Goal: Use online tool/utility: Utilize a website feature to perform a specific function

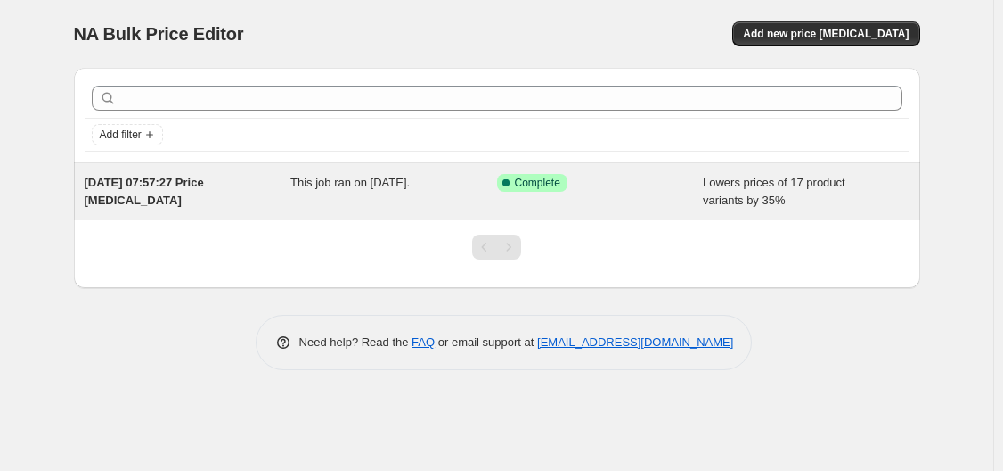
click at [643, 197] on div "Success Complete Complete" at bounding box center [600, 192] width 207 height 36
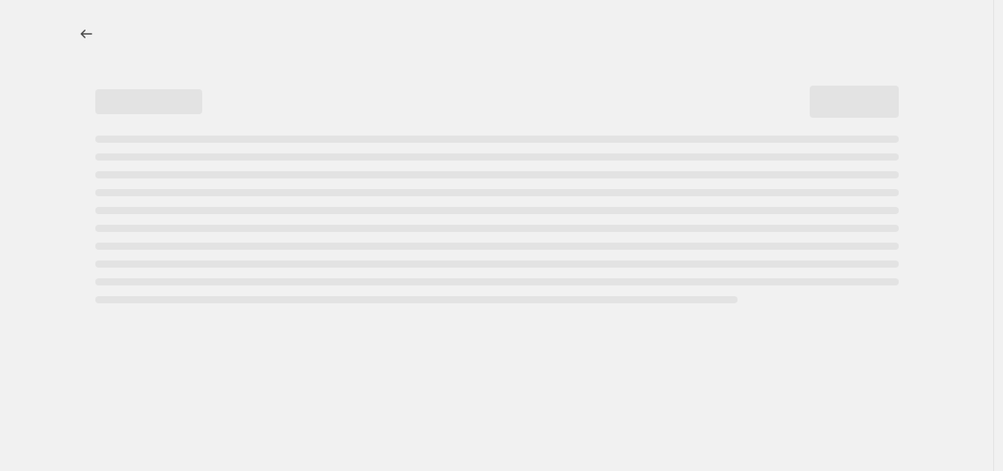
select select "percentage"
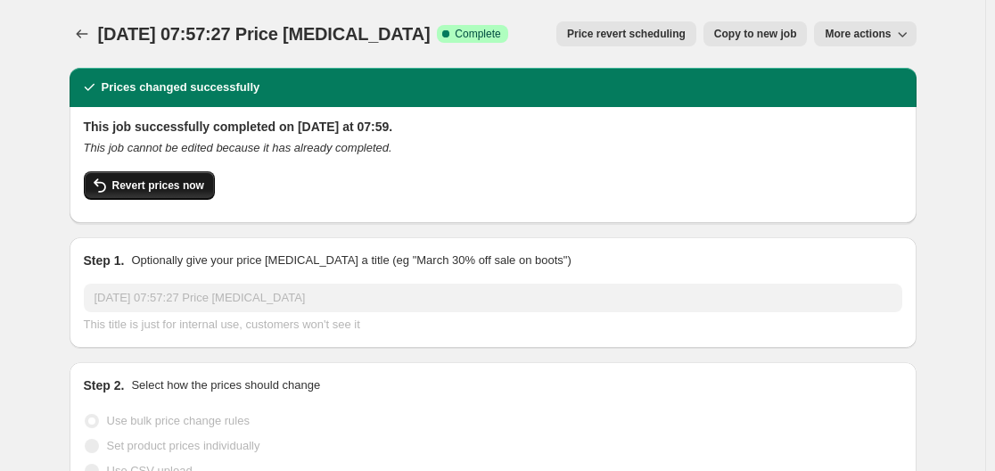
click at [164, 184] on span "Revert prices now" at bounding box center [158, 185] width 92 height 14
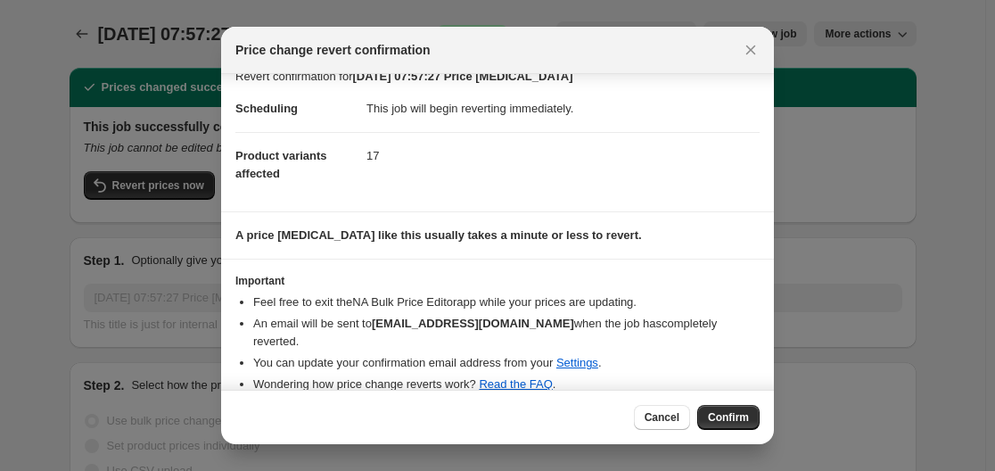
scroll to position [24, 0]
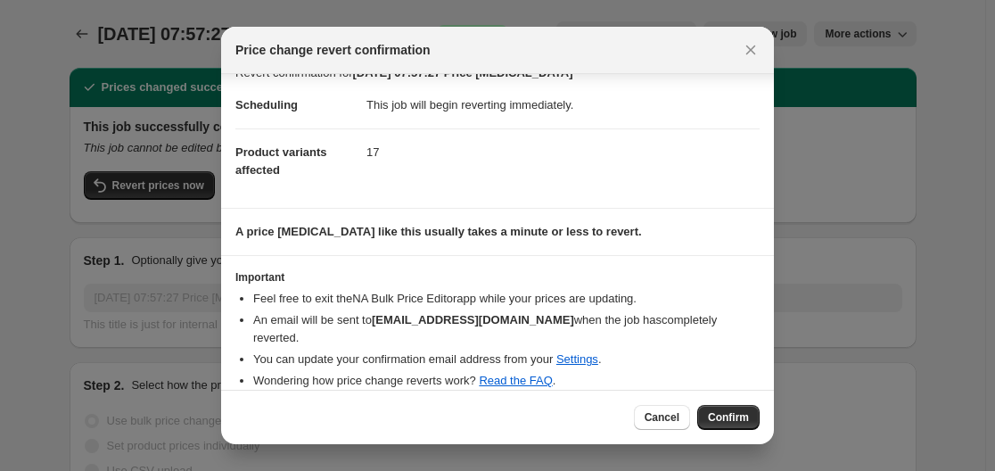
click at [733, 414] on span "Confirm" at bounding box center [728, 417] width 41 height 14
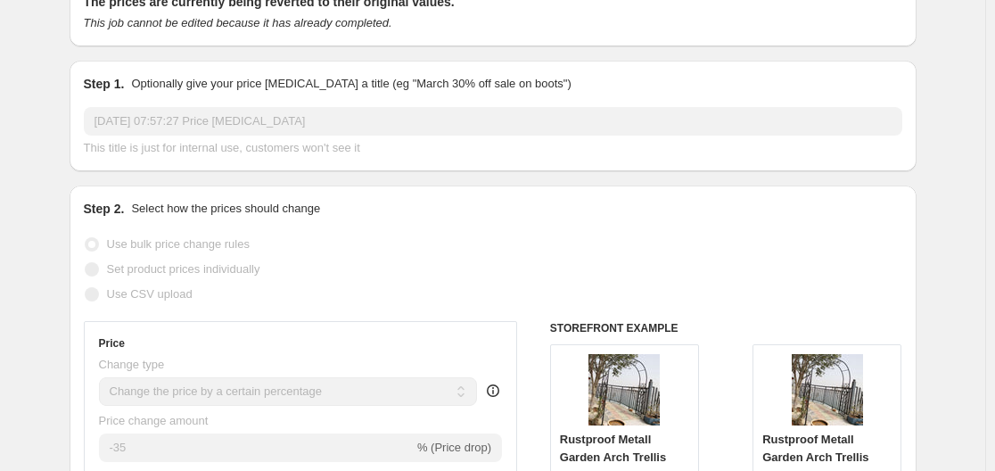
scroll to position [0, 0]
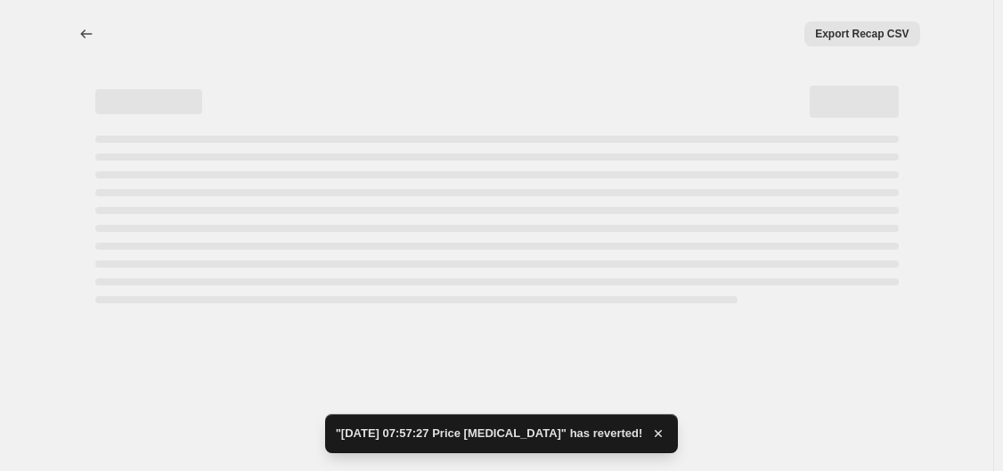
select select "percentage"
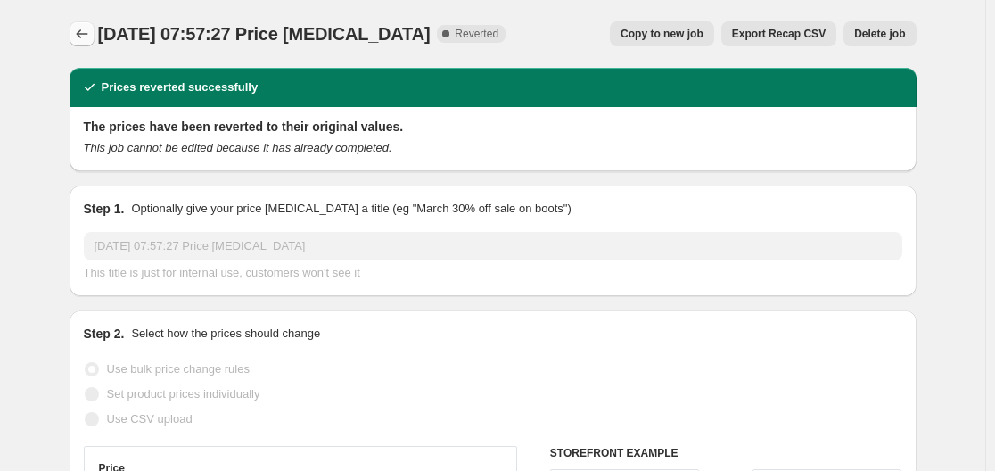
click at [87, 26] on icon "Price change jobs" at bounding box center [82, 34] width 18 height 18
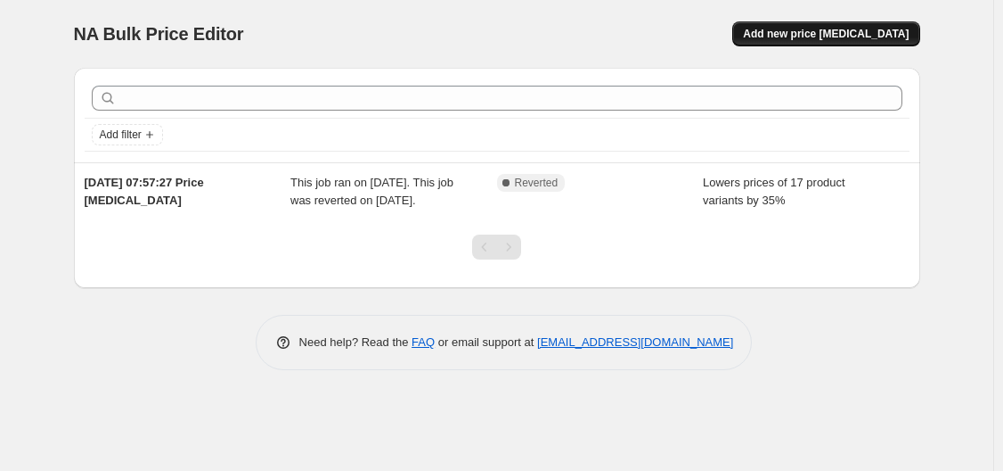
click at [790, 33] on span "Add new price [MEDICAL_DATA]" at bounding box center [826, 34] width 166 height 14
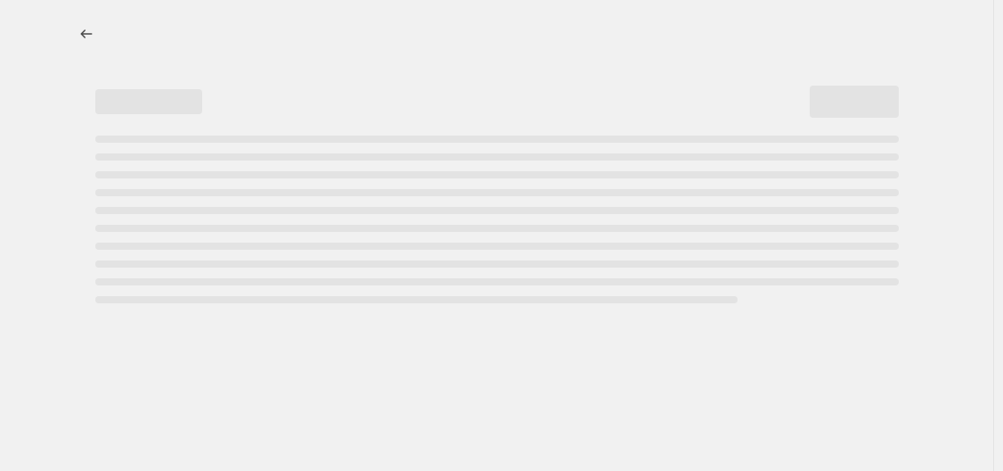
select select "percentage"
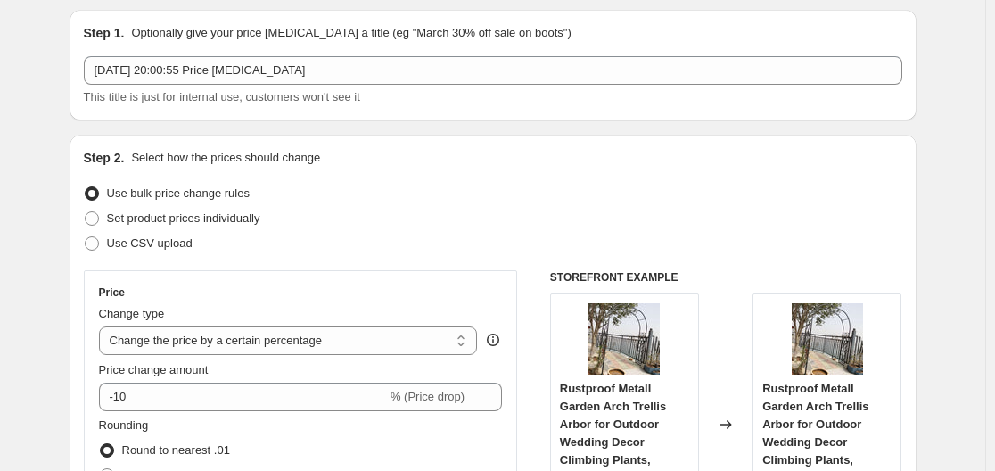
scroll to position [89, 0]
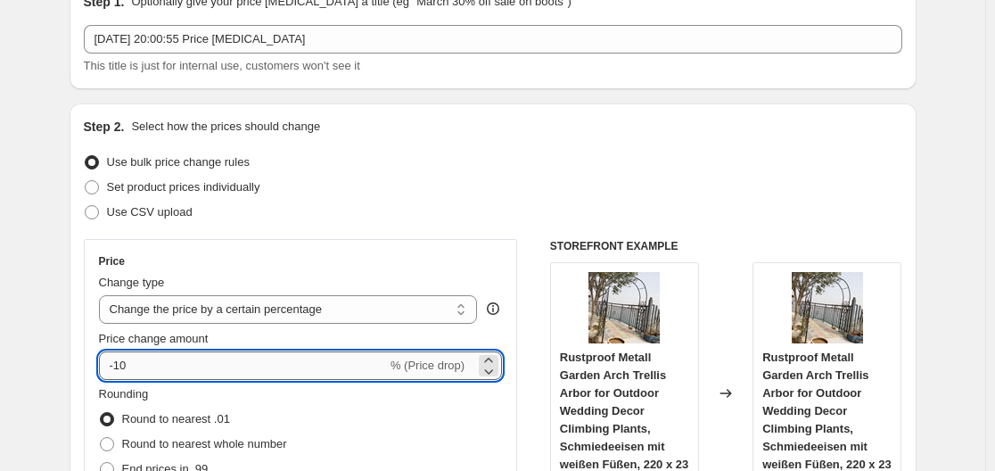
click at [148, 360] on input "-10" at bounding box center [243, 365] width 288 height 29
type input "-1"
type input "-35"
click at [454, 211] on div "Use CSV upload" at bounding box center [493, 212] width 818 height 25
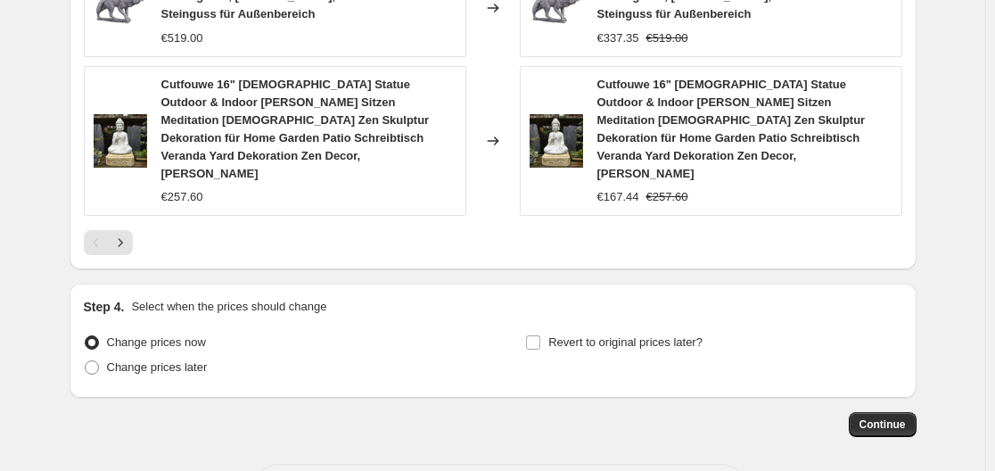
scroll to position [1519, 0]
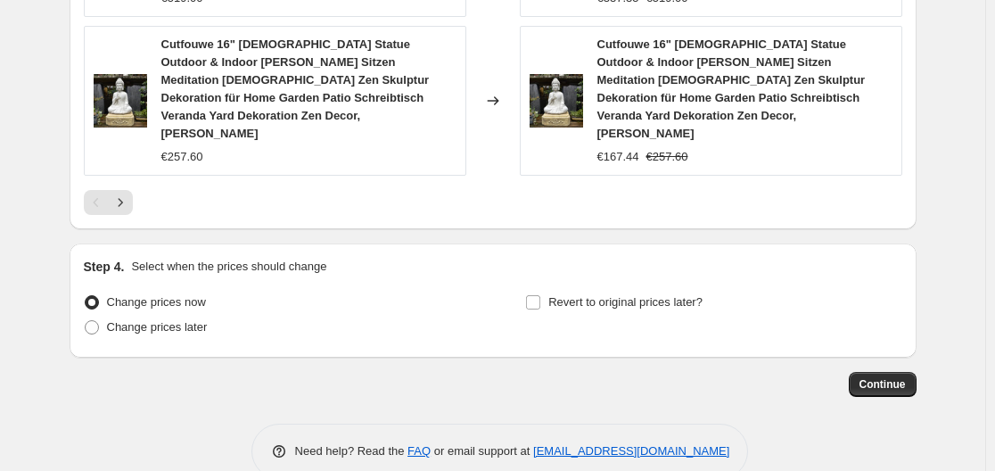
click at [873, 377] on span "Continue" at bounding box center [882, 384] width 46 height 14
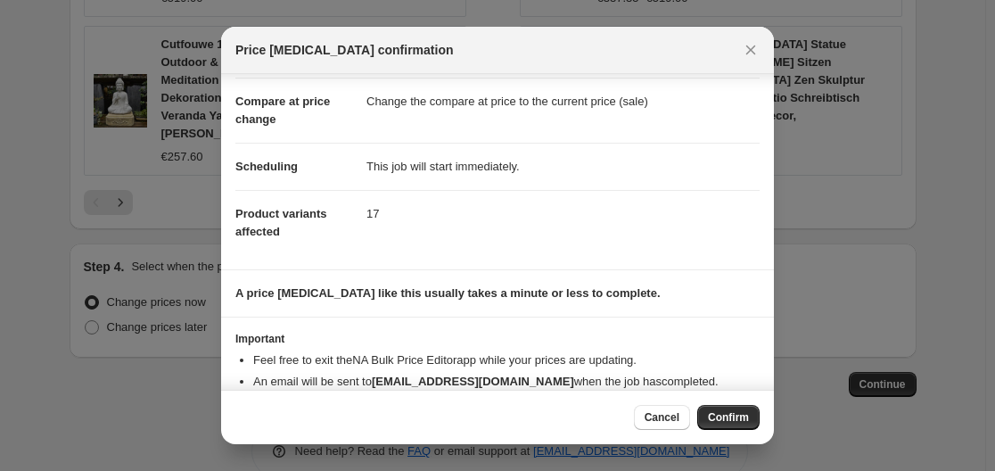
scroll to position [115, 0]
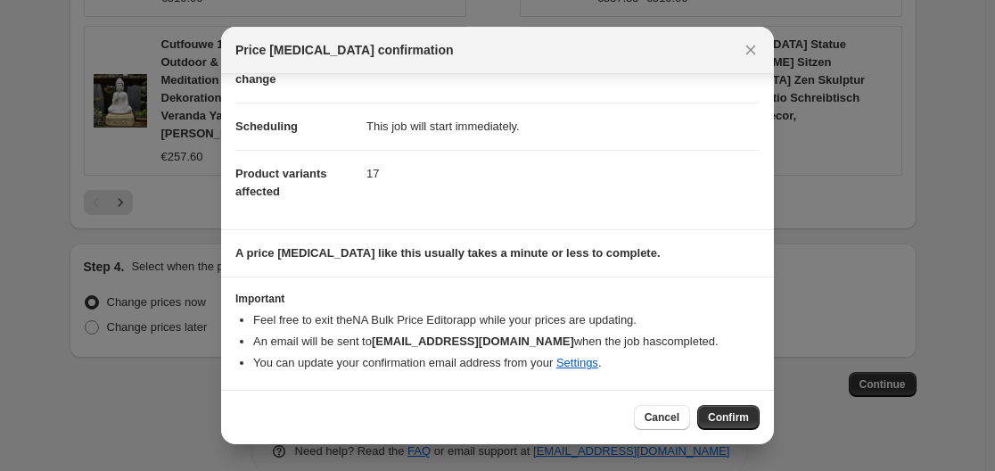
click at [721, 413] on span "Confirm" at bounding box center [728, 417] width 41 height 14
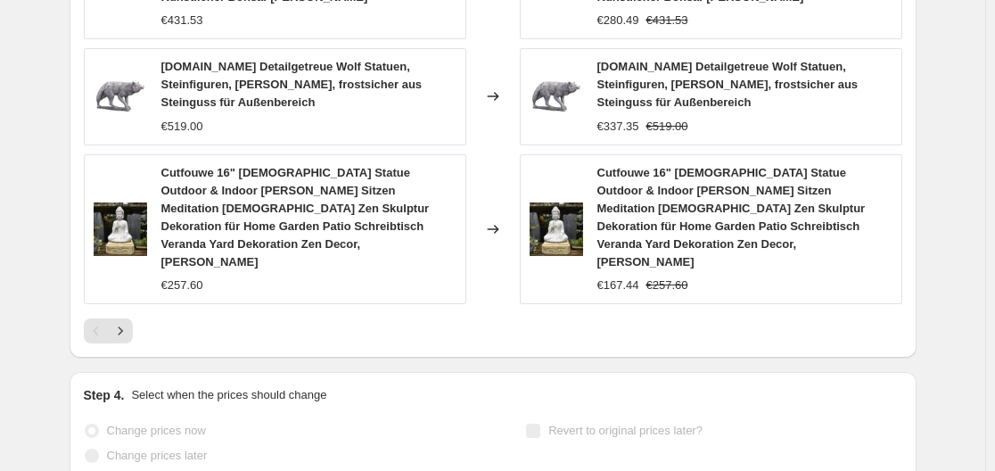
scroll to position [1565, 0]
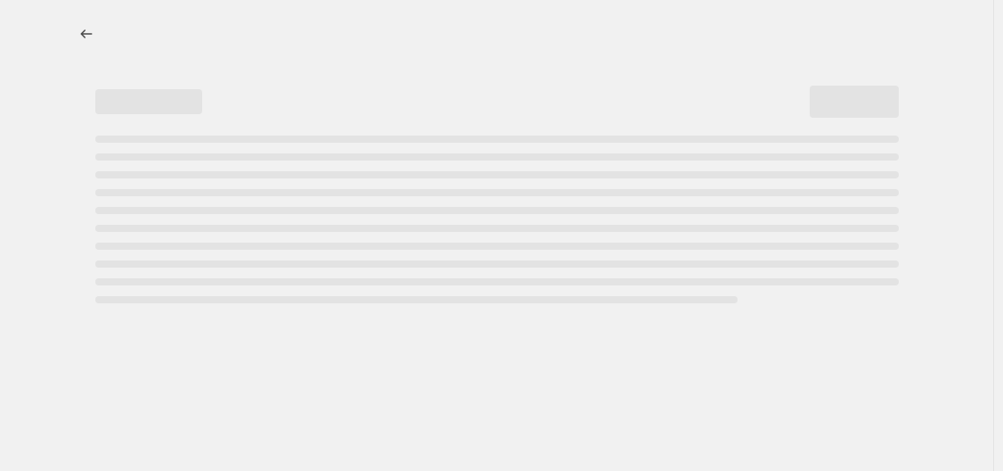
select select "percentage"
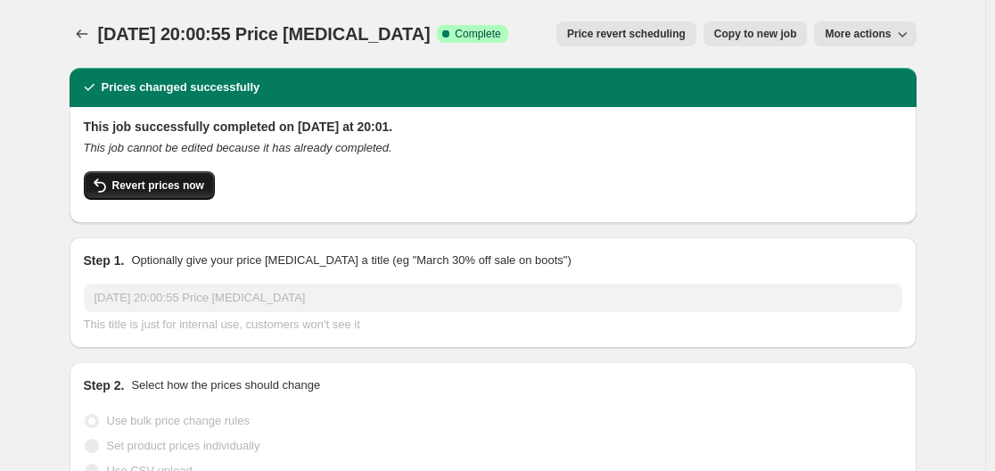
click at [176, 189] on span "Revert prices now" at bounding box center [158, 185] width 92 height 14
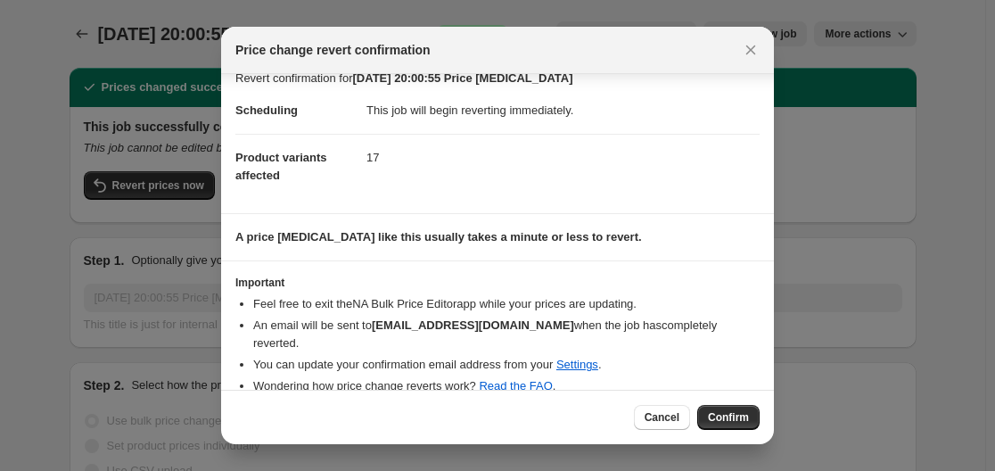
scroll to position [24, 0]
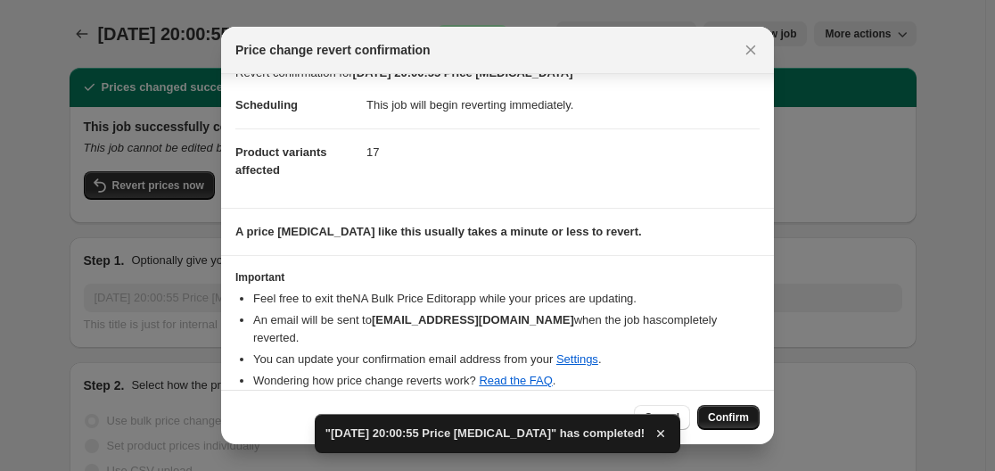
click at [722, 408] on button "Confirm" at bounding box center [728, 417] width 62 height 25
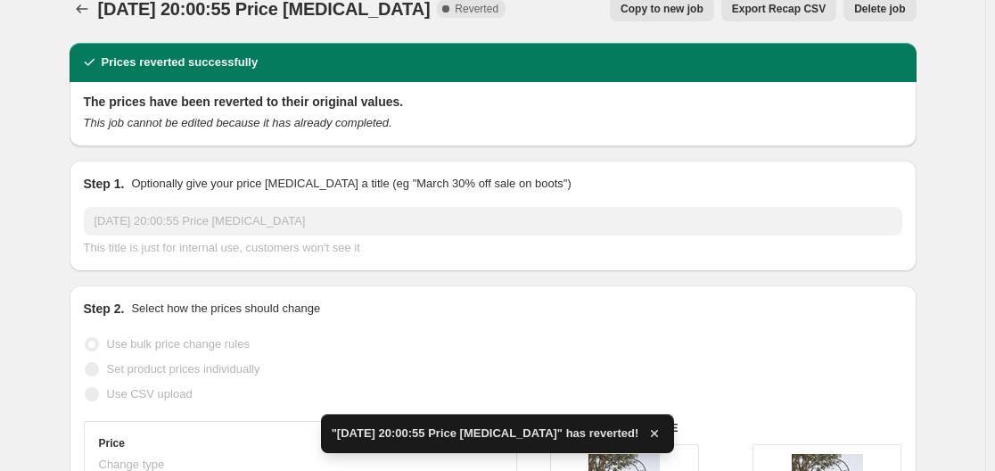
scroll to position [0, 0]
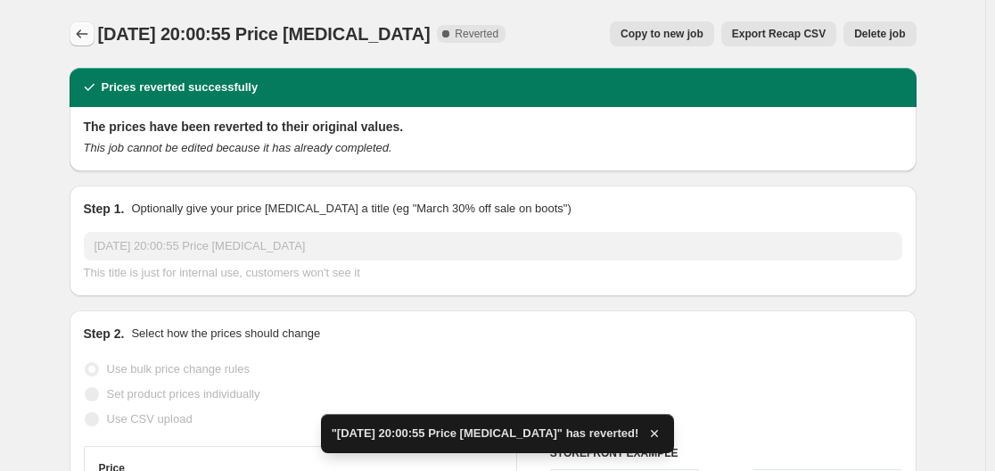
click at [76, 32] on button "Price change jobs" at bounding box center [82, 33] width 25 height 25
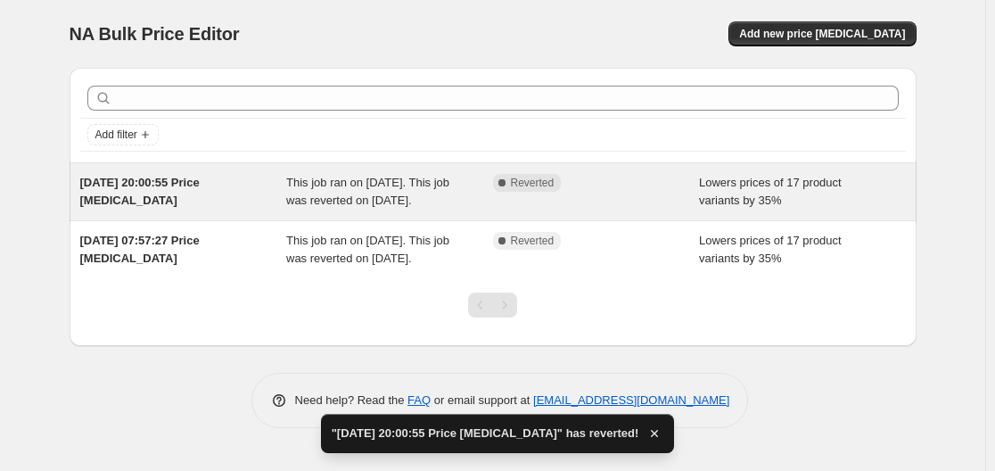
click at [786, 187] on span "Lowers prices of 17 product variants by 35%" at bounding box center [770, 191] width 143 height 31
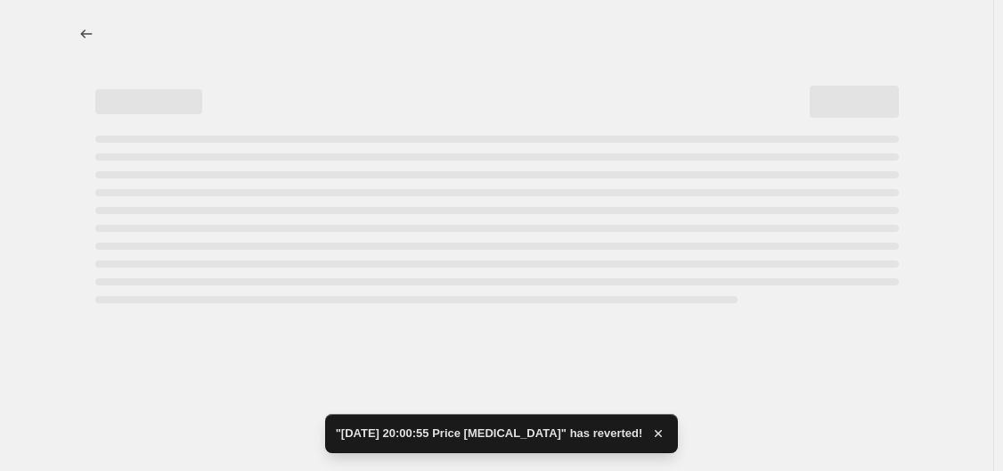
select select "percentage"
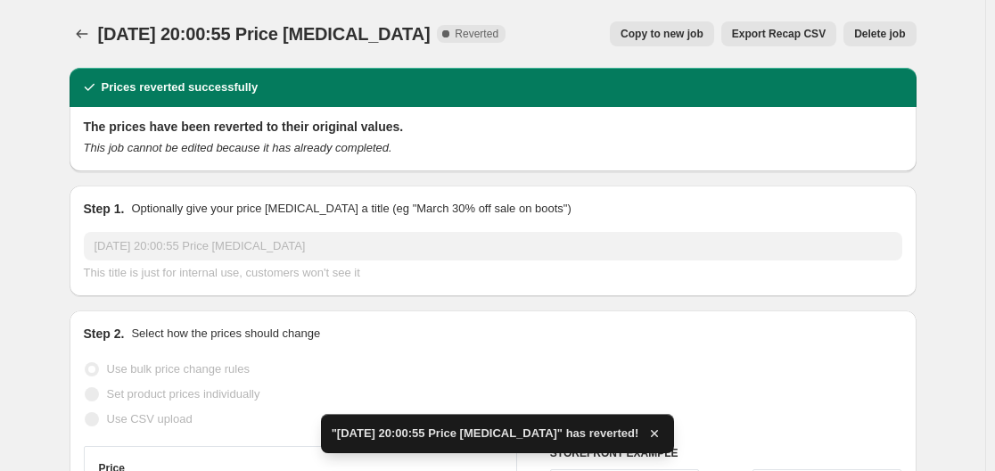
click at [881, 30] on span "Delete job" at bounding box center [879, 34] width 51 height 14
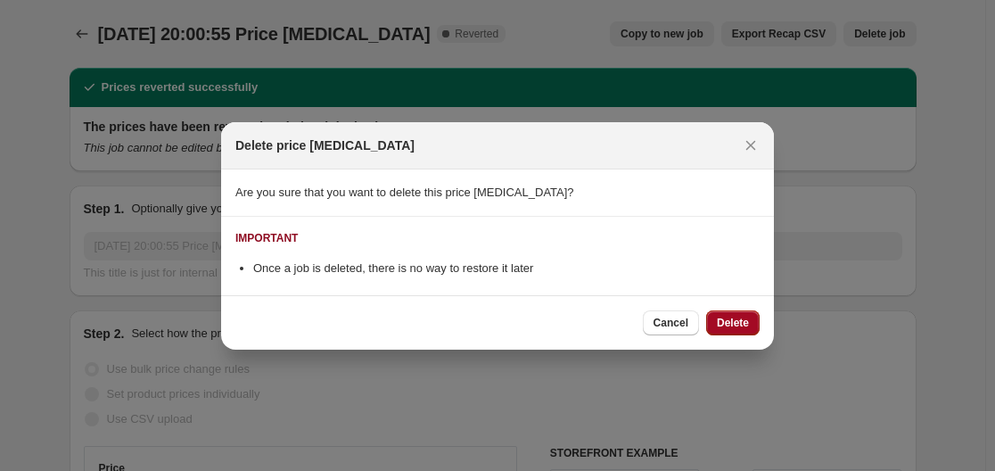
click at [721, 310] on button "Delete" at bounding box center [732, 322] width 53 height 25
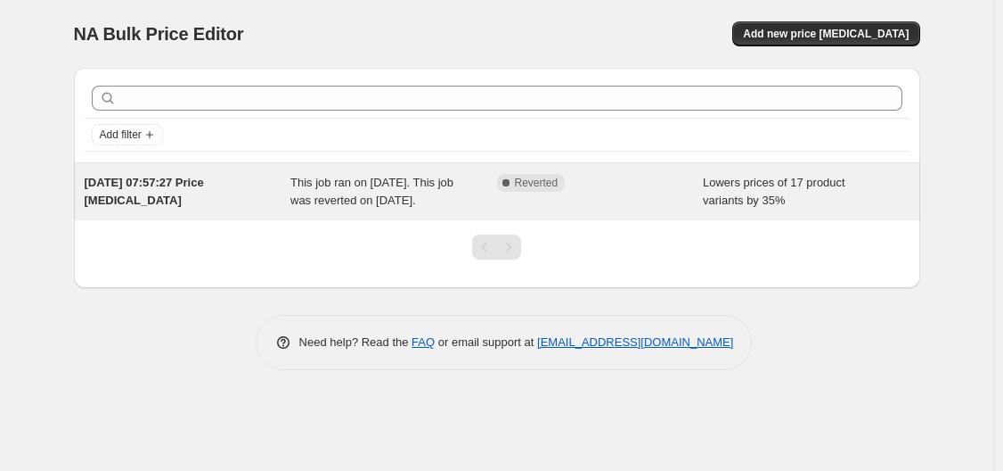
click at [820, 194] on div "Lowers prices of 17 product variants by 35%" at bounding box center [806, 192] width 207 height 36
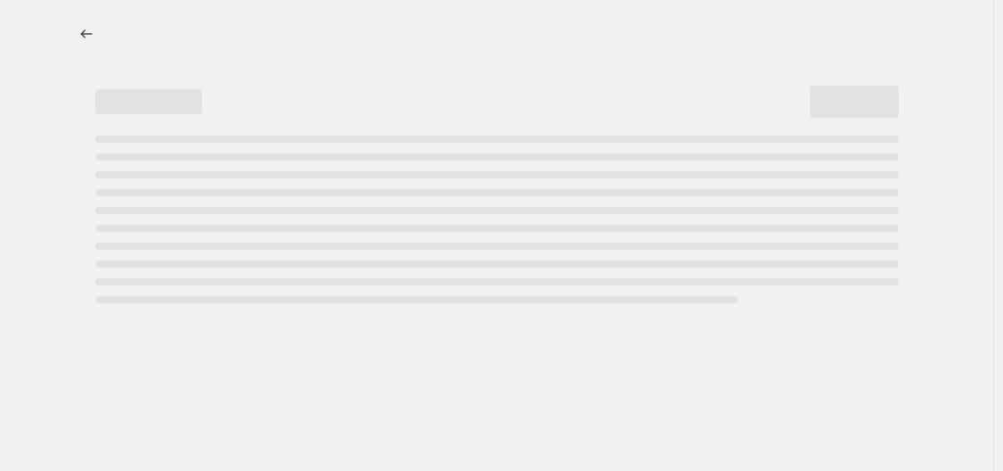
select select "percentage"
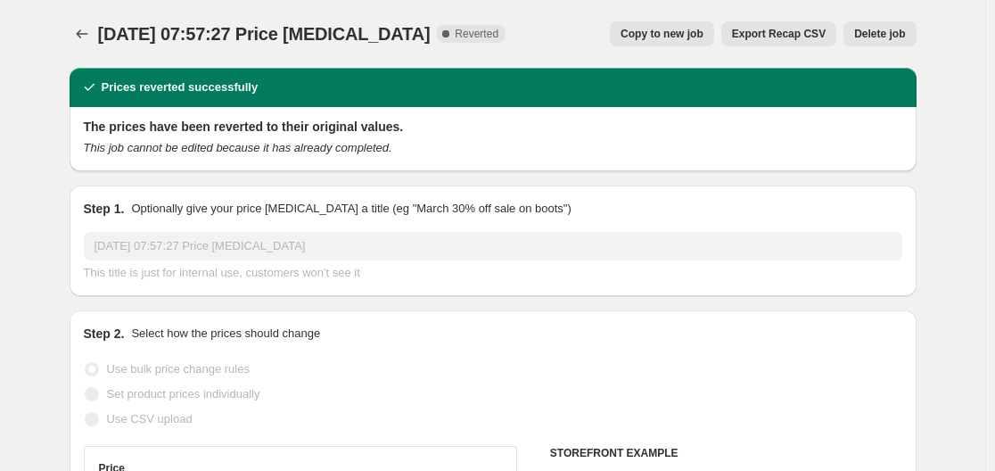
click at [888, 20] on div "17. Sept. 2025, 07:57:27 Price change job. This page is ready 17. Sept. 2025, 0…" at bounding box center [493, 34] width 847 height 68
click at [888, 26] on button "Delete job" at bounding box center [879, 33] width 72 height 25
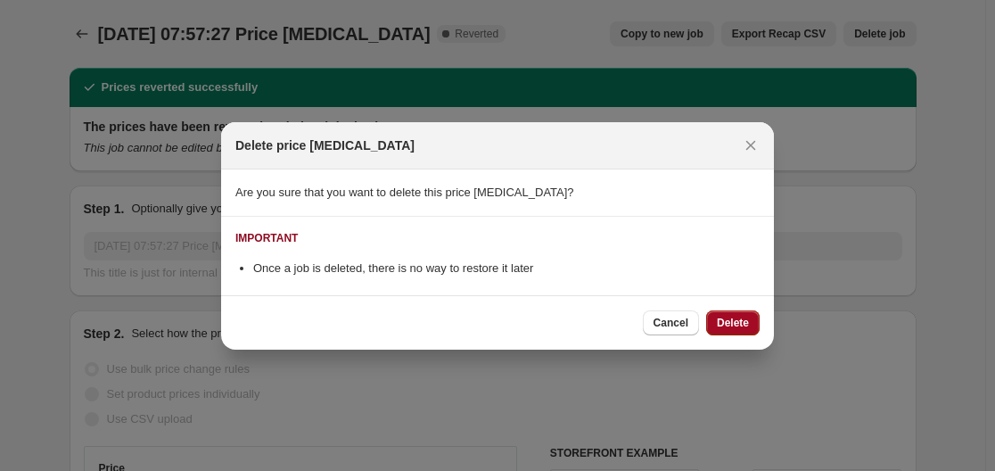
click at [734, 321] on span "Delete" at bounding box center [733, 322] width 32 height 14
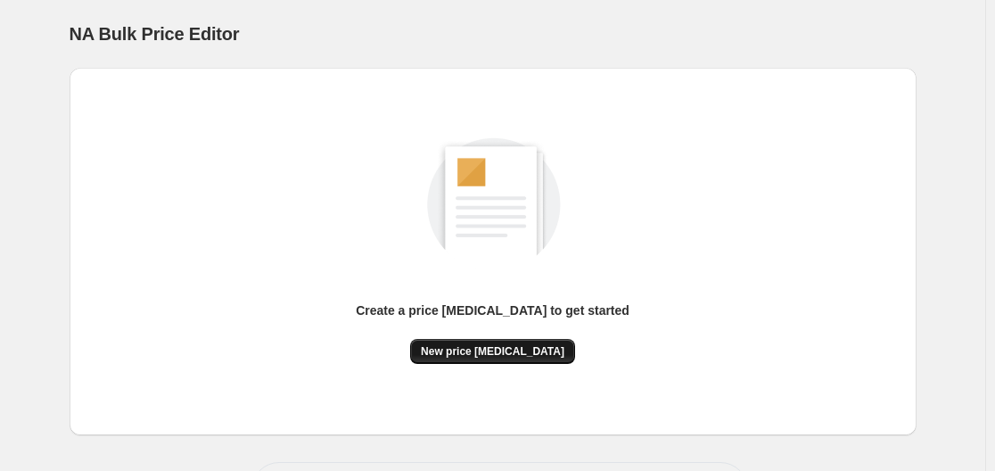
click at [481, 362] on button "New price change job" at bounding box center [492, 351] width 165 height 25
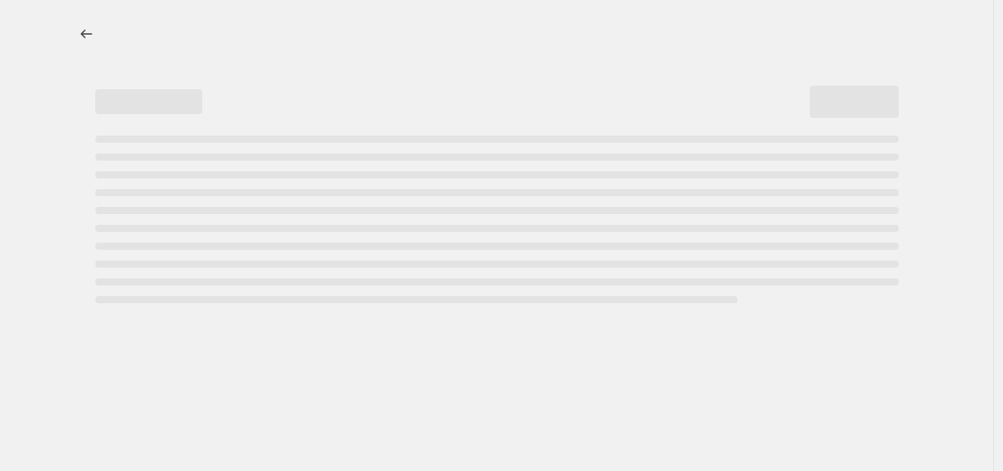
select select "percentage"
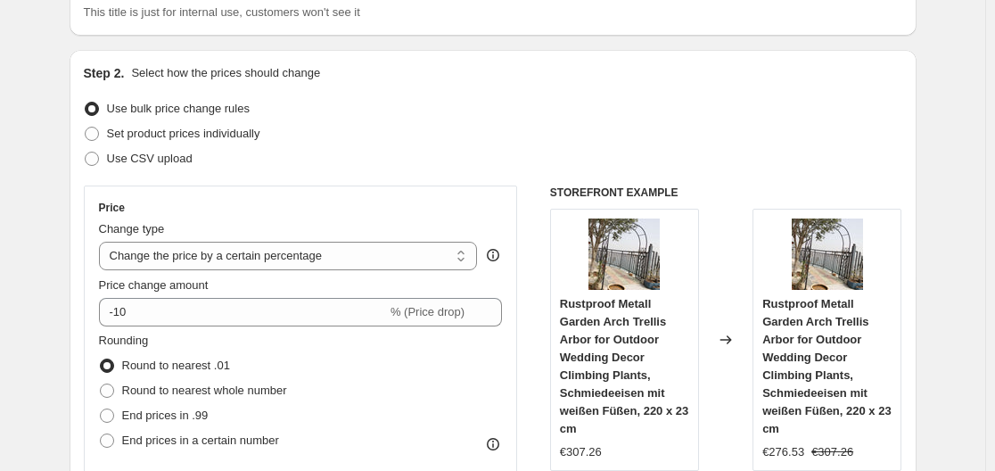
scroll to position [178, 0]
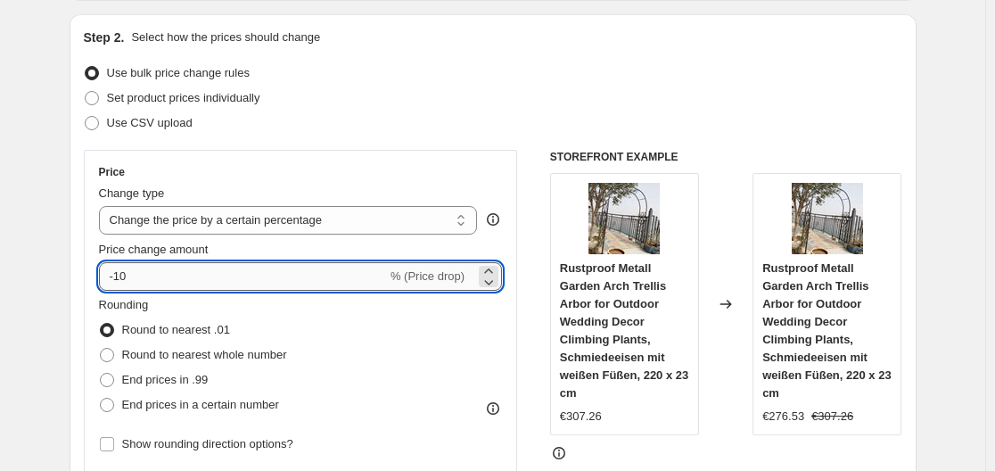
click at [176, 281] on input "-10" at bounding box center [243, 276] width 288 height 29
type input "-1"
type input "-35"
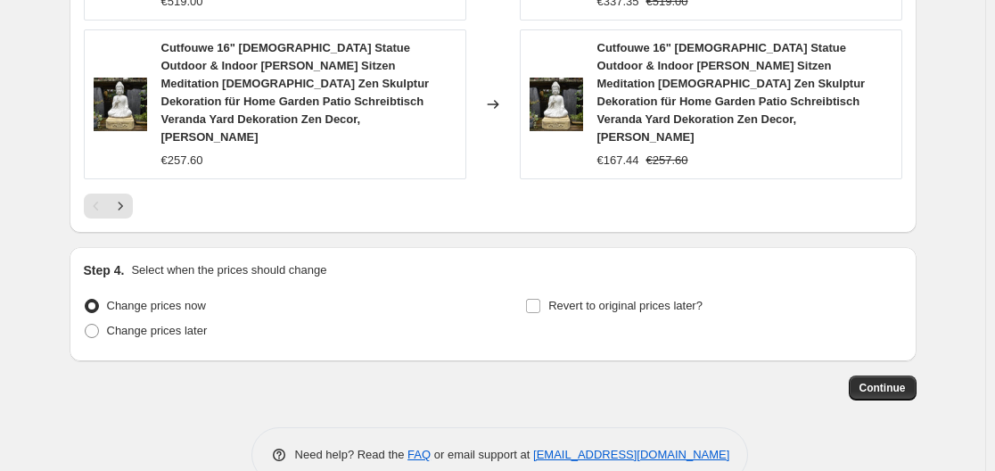
scroll to position [1519, 0]
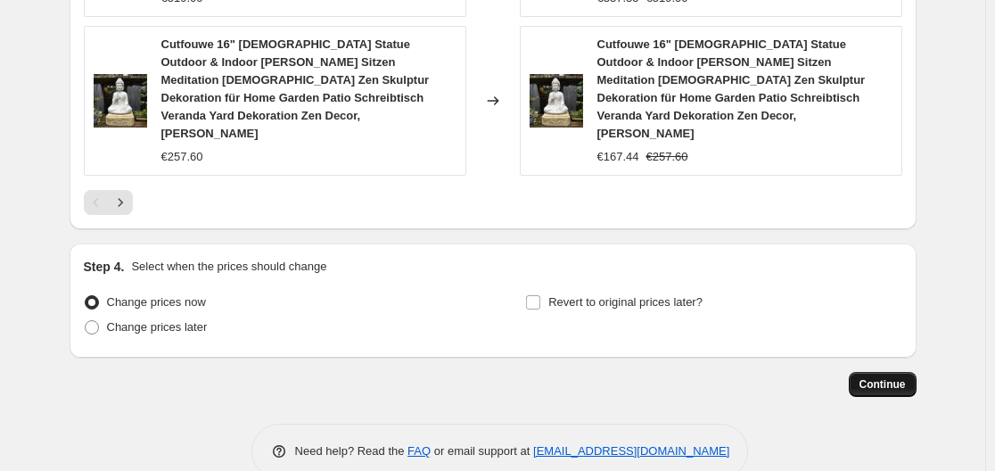
click at [858, 372] on button "Continue" at bounding box center [882, 384] width 68 height 25
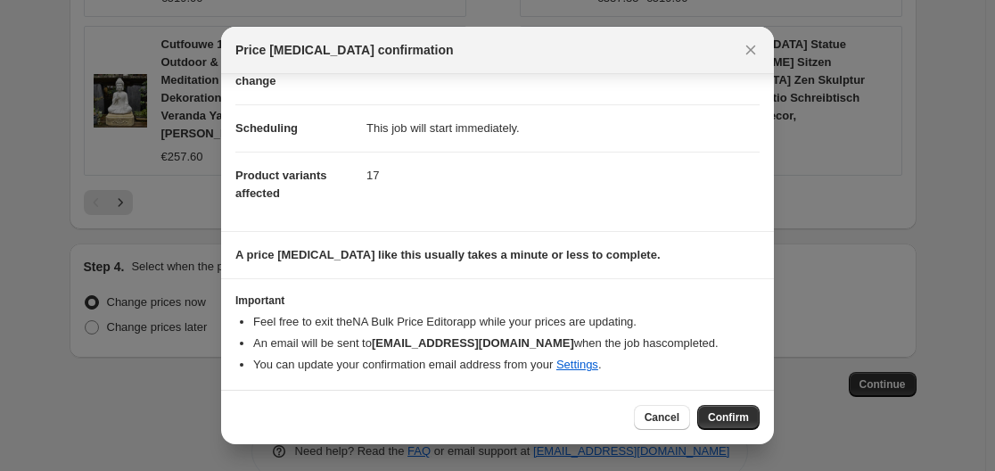
scroll to position [115, 0]
click at [748, 414] on span "Confirm" at bounding box center [728, 417] width 41 height 14
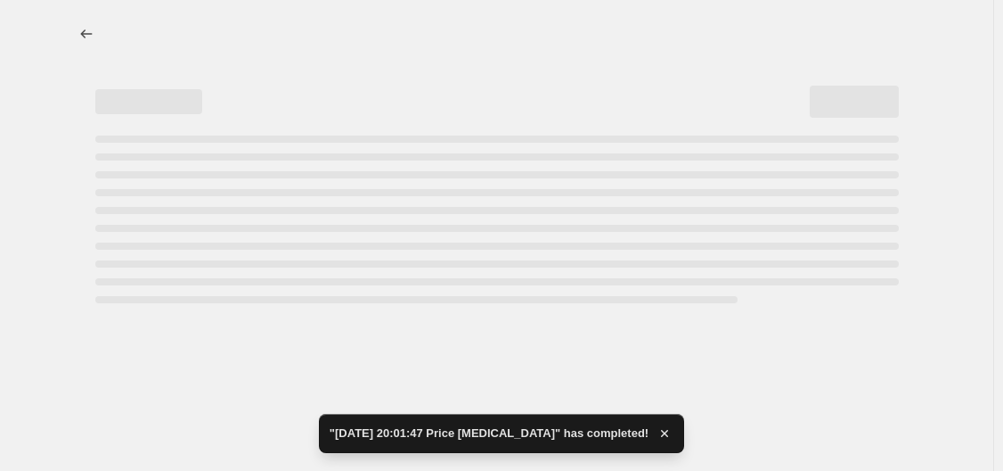
select select "percentage"
